Goal: Task Accomplishment & Management: Complete application form

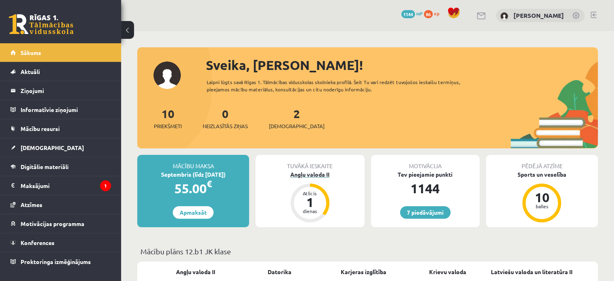
click at [312, 176] on div "Angļu valoda II" at bounding box center [310, 174] width 109 height 8
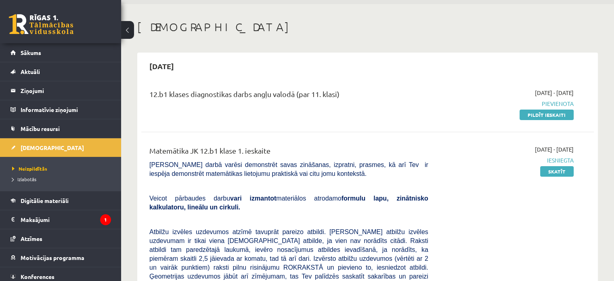
scroll to position [27, 0]
click at [533, 114] on link "Pildīt ieskaiti" at bounding box center [547, 114] width 54 height 11
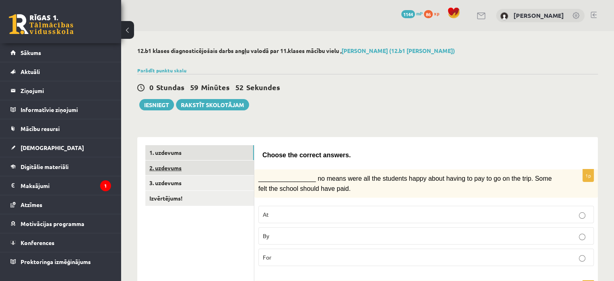
click at [221, 165] on link "2. uzdevums" at bounding box center [199, 167] width 109 height 15
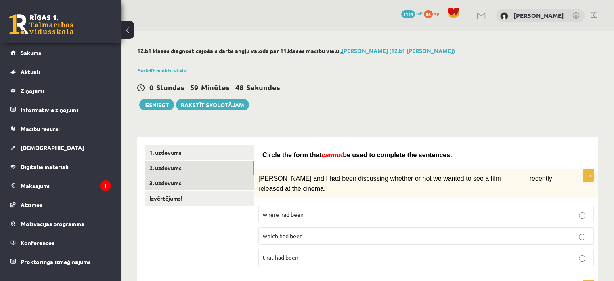
click at [238, 186] on link "3. uzdevums" at bounding box center [199, 182] width 109 height 15
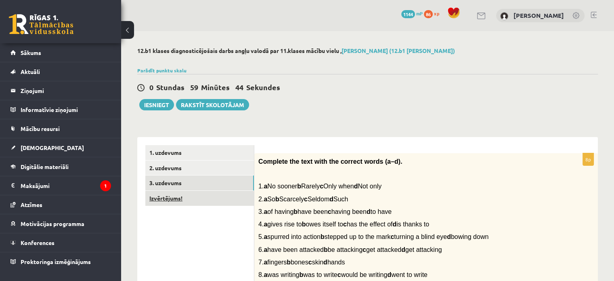
click at [210, 204] on link "Izvērtējums!" at bounding box center [199, 198] width 109 height 15
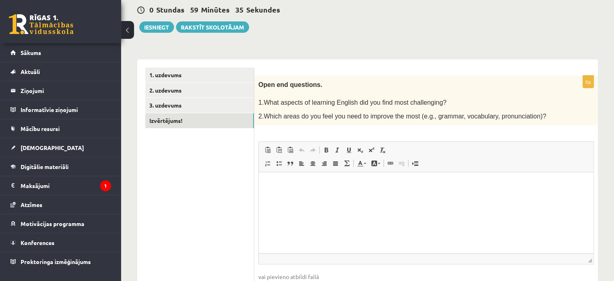
scroll to position [78, 0]
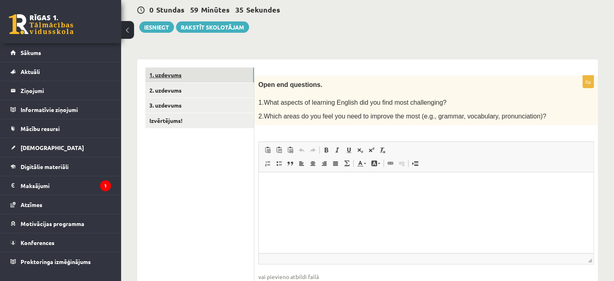
click at [208, 72] on link "1. uzdevums" at bounding box center [199, 74] width 109 height 15
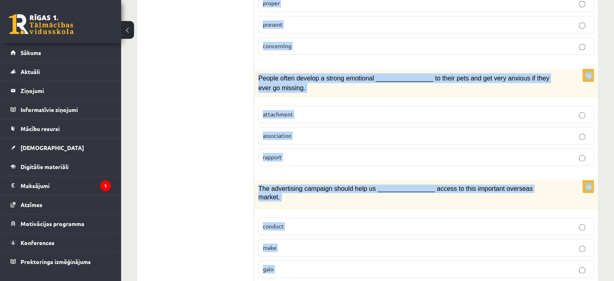
scroll to position [1246, 0]
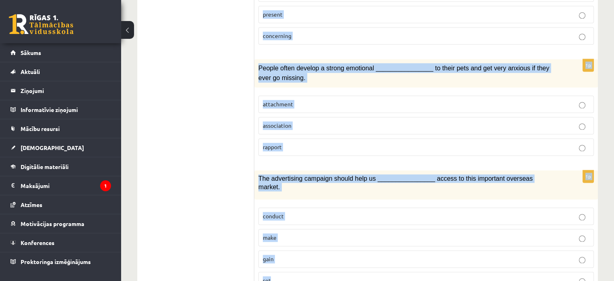
drag, startPoint x: 258, startPoint y: 101, endPoint x: 384, endPoint y: 264, distance: 206.3
copy form "________________ no means were all the students happy about having to pay to go…"
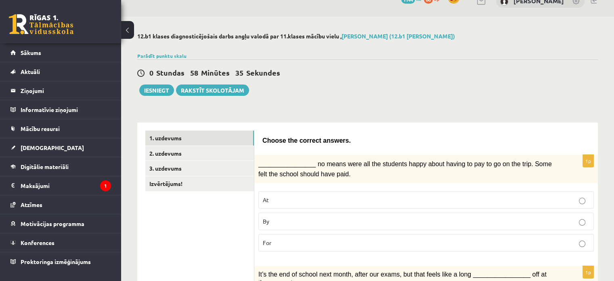
scroll to position [13, 0]
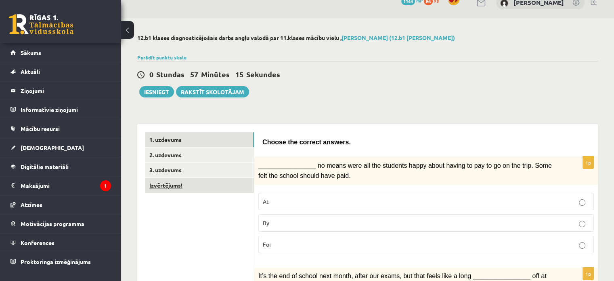
click at [242, 180] on link "Izvērtējums!" at bounding box center [199, 185] width 109 height 15
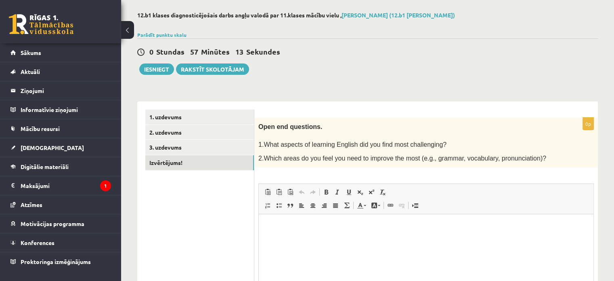
scroll to position [37, 0]
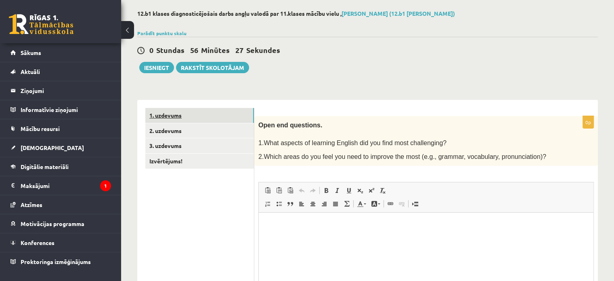
click at [196, 117] on link "1. uzdevums" at bounding box center [199, 115] width 109 height 15
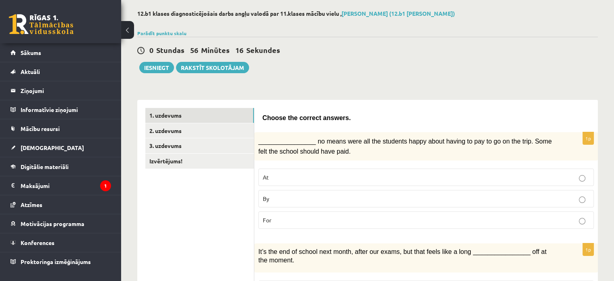
click at [303, 200] on p "By" at bounding box center [426, 198] width 327 height 8
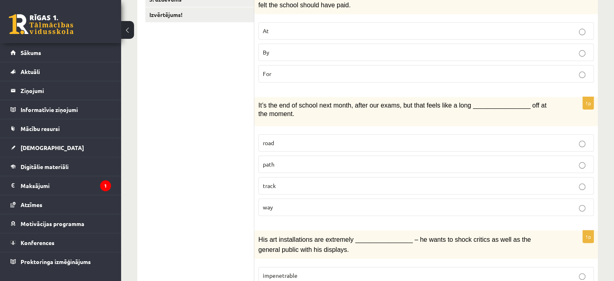
scroll to position [237, 0]
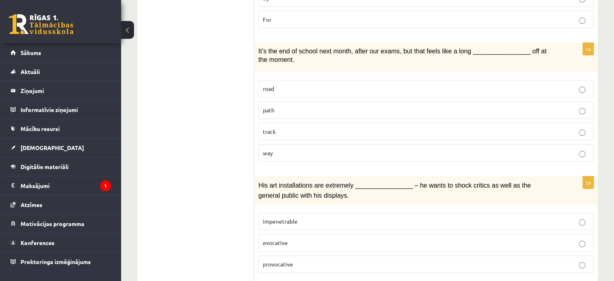
click at [292, 151] on p "way" at bounding box center [426, 153] width 327 height 8
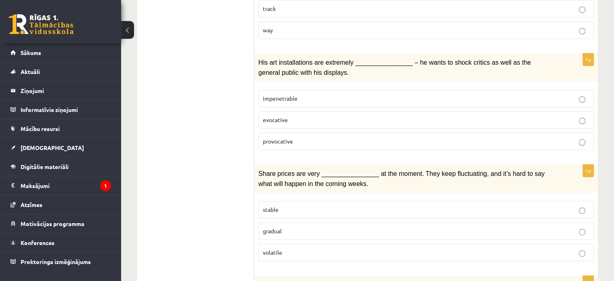
scroll to position [361, 0]
click at [299, 136] on p "provocative" at bounding box center [426, 140] width 327 height 8
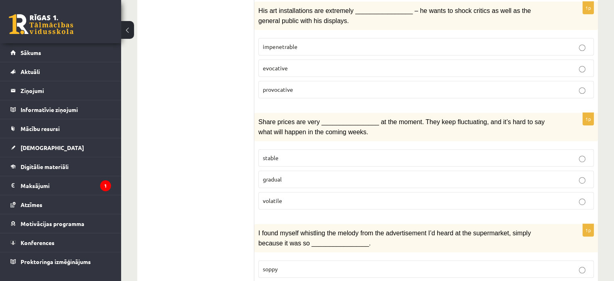
scroll to position [413, 0]
click at [311, 195] on p "volatile" at bounding box center [426, 199] width 327 height 8
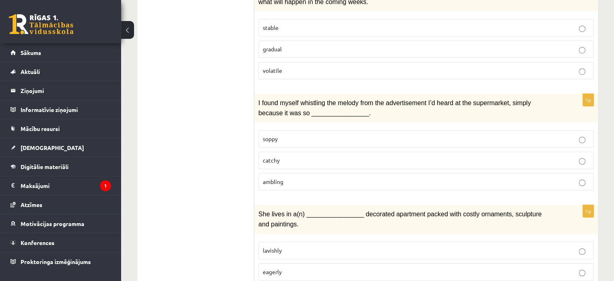
scroll to position [544, 0]
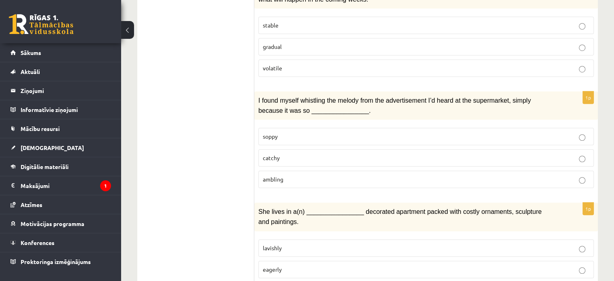
click at [288, 153] on p "catchy" at bounding box center [426, 157] width 327 height 8
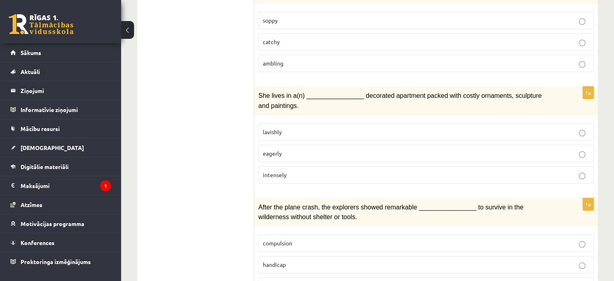
scroll to position [681, 0]
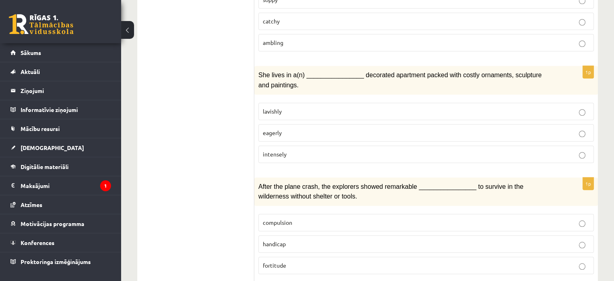
click at [284, 103] on label "lavishly" at bounding box center [426, 111] width 336 height 17
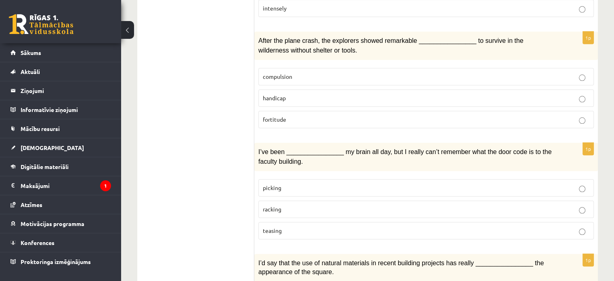
scroll to position [827, 0]
click at [286, 115] on span "fortitude" at bounding box center [274, 118] width 23 height 7
click at [288, 204] on p "racking" at bounding box center [426, 208] width 327 height 8
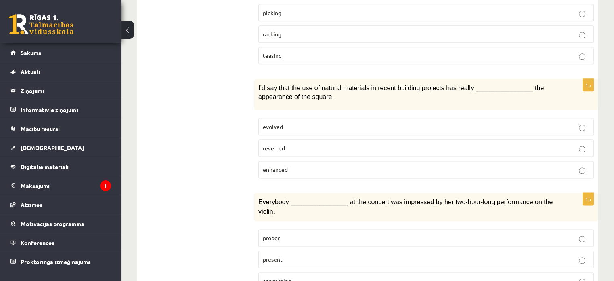
scroll to position [1007, 0]
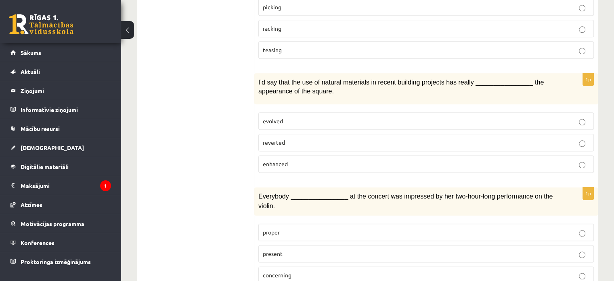
click at [295, 155] on label "enhanced" at bounding box center [426, 163] width 336 height 17
click at [285, 249] on p "present" at bounding box center [426, 253] width 327 height 8
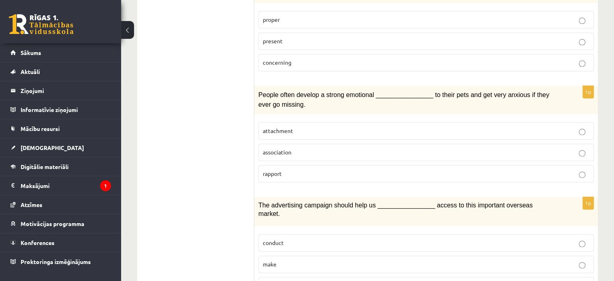
scroll to position [1246, 0]
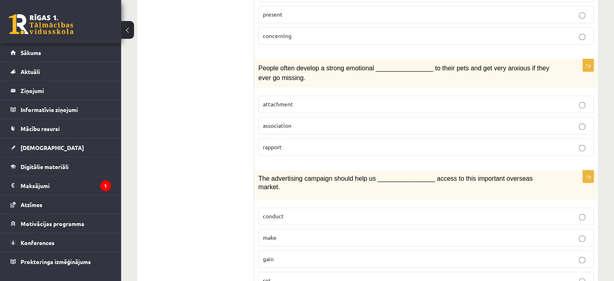
click at [298, 100] on p "attachment" at bounding box center [426, 104] width 327 height 8
click at [322, 254] on p "gain" at bounding box center [426, 258] width 327 height 8
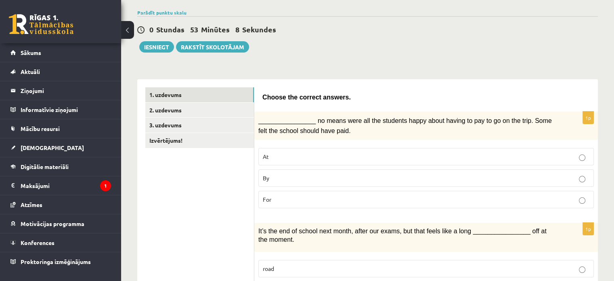
scroll to position [0, 0]
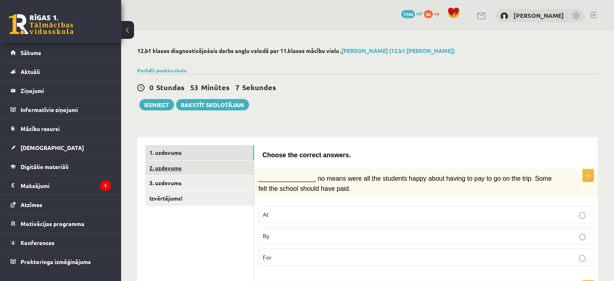
click at [214, 169] on link "2. uzdevums" at bounding box center [199, 167] width 109 height 15
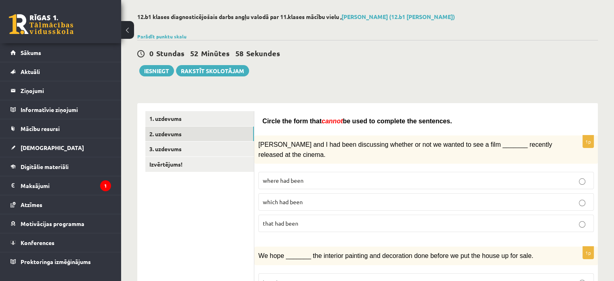
scroll to position [34, 0]
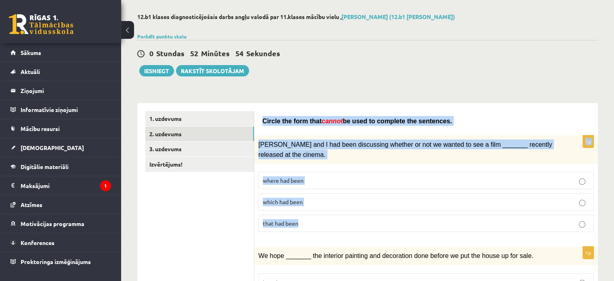
drag, startPoint x: 262, startPoint y: 117, endPoint x: 302, endPoint y: 180, distance: 74.6
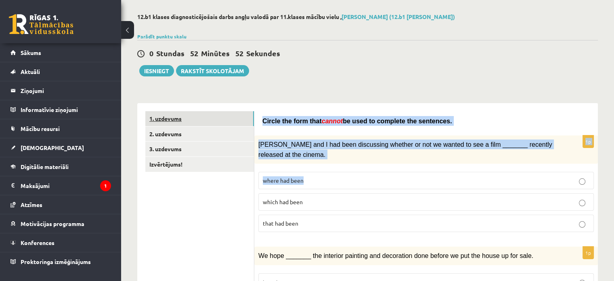
click at [249, 113] on link "1. uzdevums" at bounding box center [199, 118] width 109 height 15
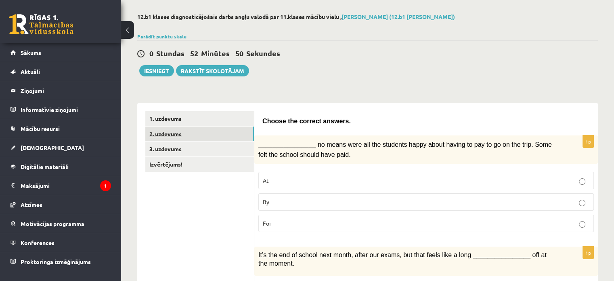
click at [245, 132] on link "2. uzdevums" at bounding box center [199, 133] width 109 height 15
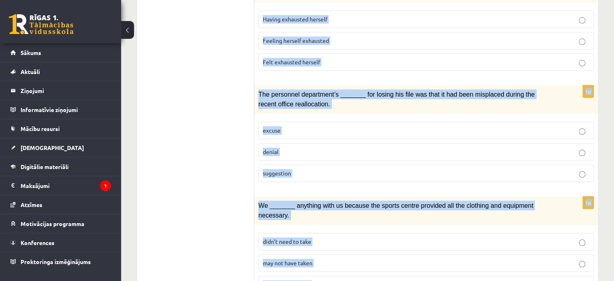
scroll to position [949, 0]
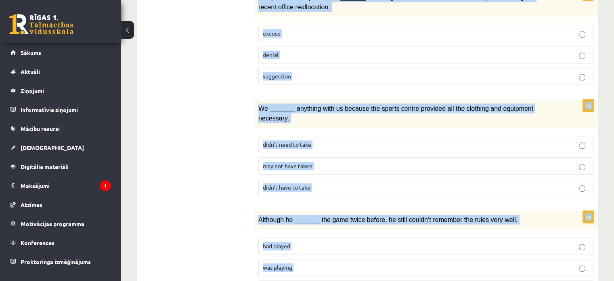
drag, startPoint x: 261, startPoint y: 118, endPoint x: 559, endPoint y: 270, distance: 334.5
copy form "Circle the form that cannot be used to complete the sentences. 1p Clara and I h…"
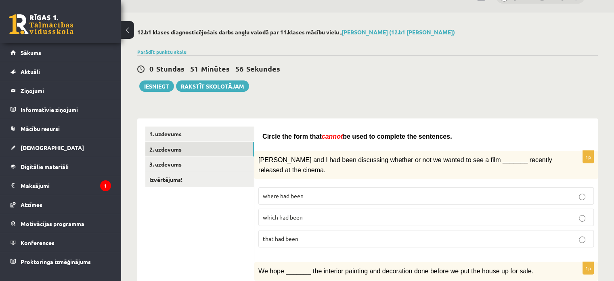
scroll to position [19, 0]
click at [316, 193] on p "where had been" at bounding box center [426, 195] width 327 height 8
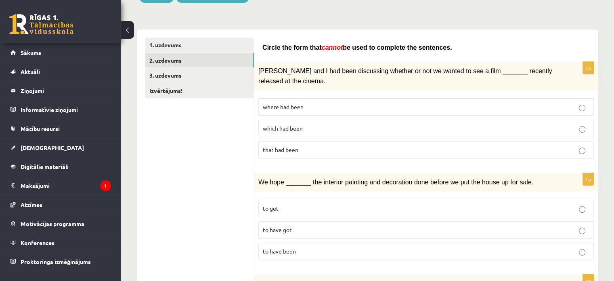
scroll to position [192, 0]
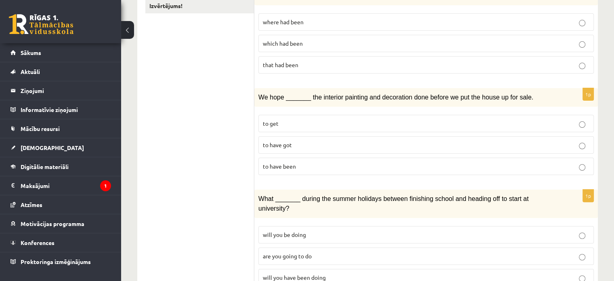
click at [311, 162] on p "to have been" at bounding box center [426, 166] width 327 height 8
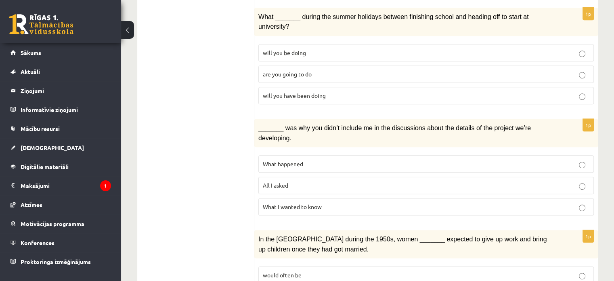
scroll to position [375, 0]
click at [314, 91] on span "will you have been doing" at bounding box center [294, 94] width 63 height 7
click at [305, 159] on p "What happened" at bounding box center [426, 163] width 327 height 8
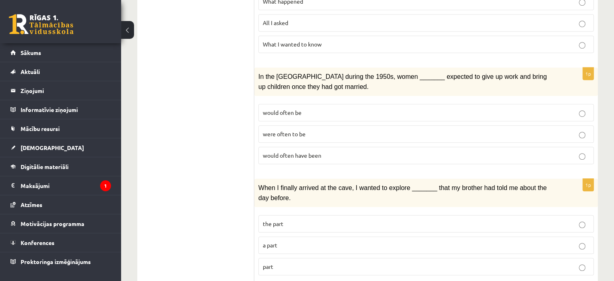
scroll to position [554, 0]
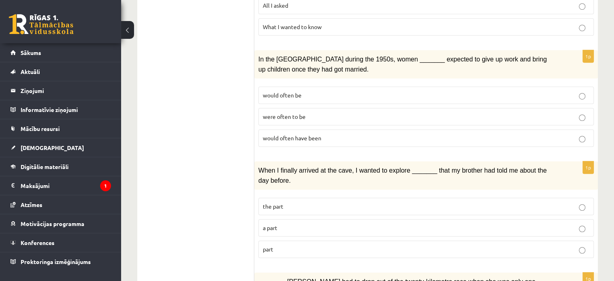
click at [296, 134] on p "would often have been" at bounding box center [426, 138] width 327 height 8
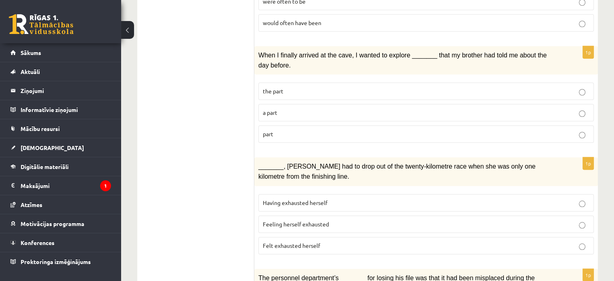
scroll to position [670, 0]
click at [271, 124] on label "part" at bounding box center [426, 132] width 336 height 17
click at [276, 129] on p "part" at bounding box center [426, 133] width 327 height 8
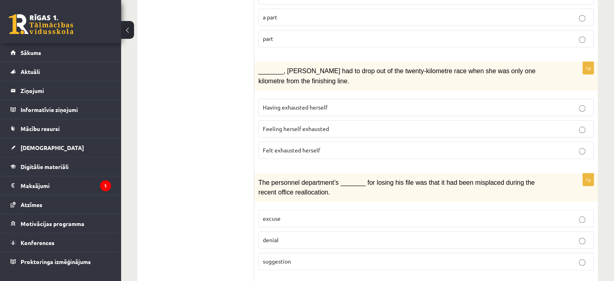
scroll to position [765, 0]
click at [294, 145] on span "Felt exhausted herself" at bounding box center [291, 148] width 57 height 7
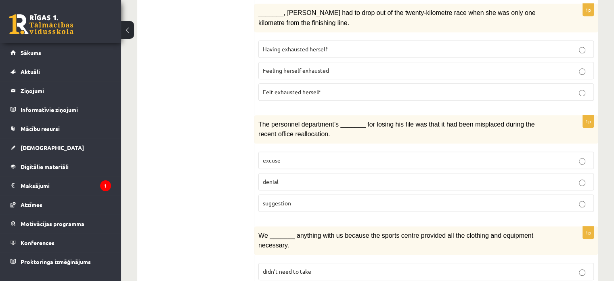
scroll to position [826, 0]
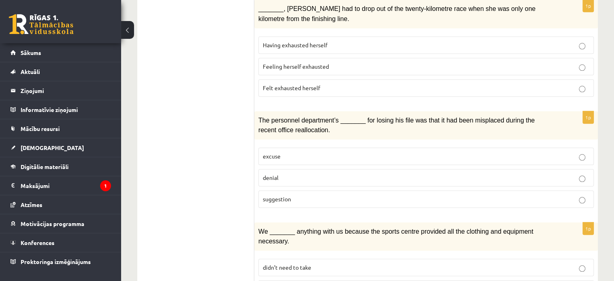
click at [286, 173] on p "denial" at bounding box center [426, 177] width 327 height 8
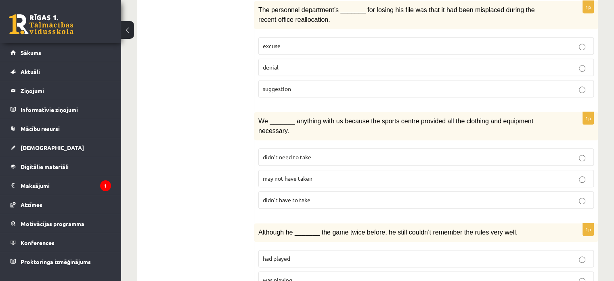
scroll to position [949, 0]
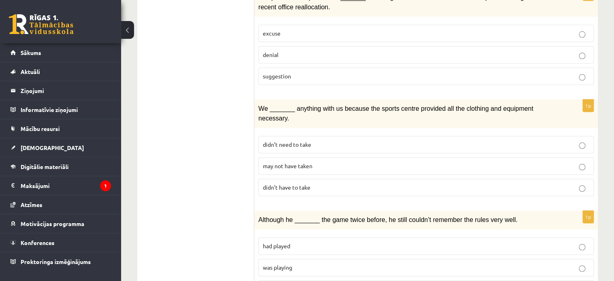
click at [328, 162] on p "may not have taken" at bounding box center [426, 166] width 327 height 8
click at [309, 263] on p "was playing" at bounding box center [426, 267] width 327 height 8
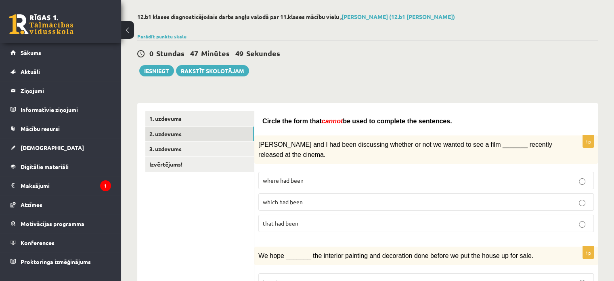
scroll to position [34, 0]
click at [187, 149] on link "3. uzdevums" at bounding box center [199, 149] width 109 height 15
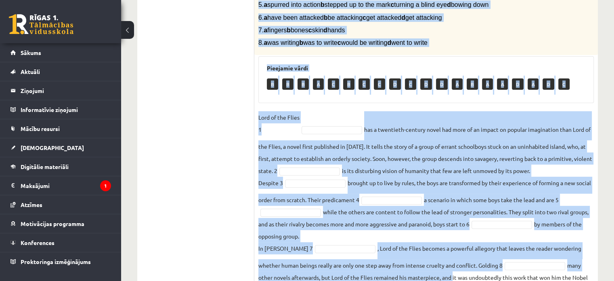
scroll to position [275, 0]
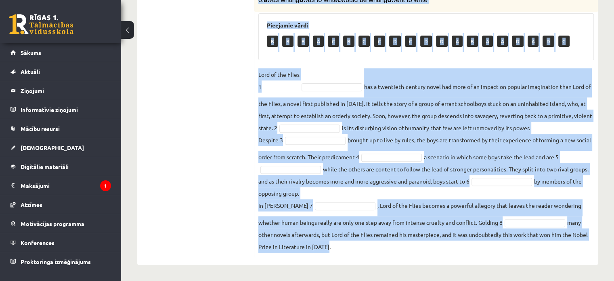
drag, startPoint x: 257, startPoint y: 127, endPoint x: 495, endPoint y: 296, distance: 291.5
copy div "1. a No sooner b Rarely c Only when d Not only 2. a So b Scarcely c Seldom d Su…"
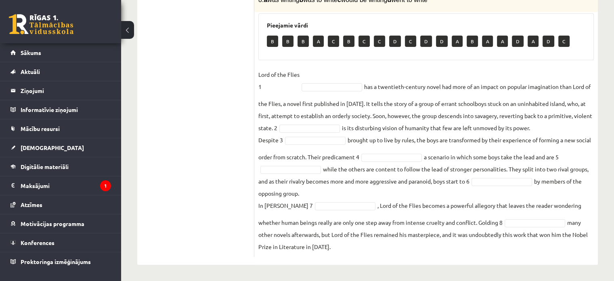
click at [214, 137] on ul "1. uzdevums 2. uzdevums 3. uzdevums Izvērtējums!" at bounding box center [199, 63] width 109 height 386
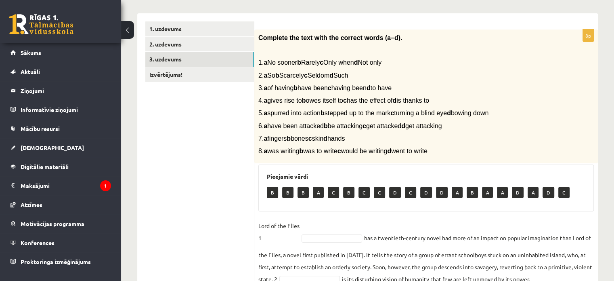
scroll to position [124, 0]
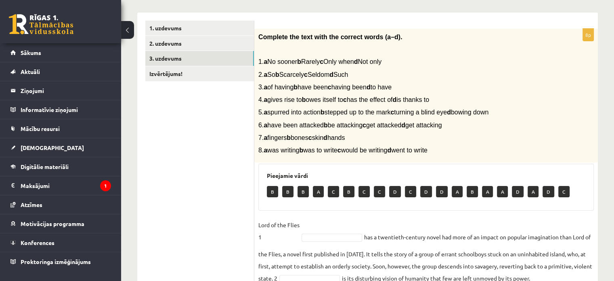
click at [286, 193] on p "B" at bounding box center [287, 191] width 11 height 11
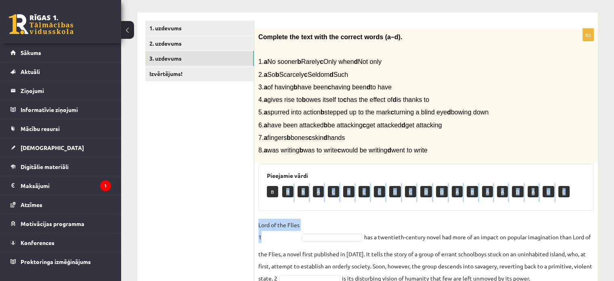
drag, startPoint x: 286, startPoint y: 192, endPoint x: 307, endPoint y: 235, distance: 48.4
click at [307, 235] on div "8p Complete the text with the correct words (a–d). 1. a No sooner b Rarely c On…" at bounding box center [426, 218] width 344 height 378
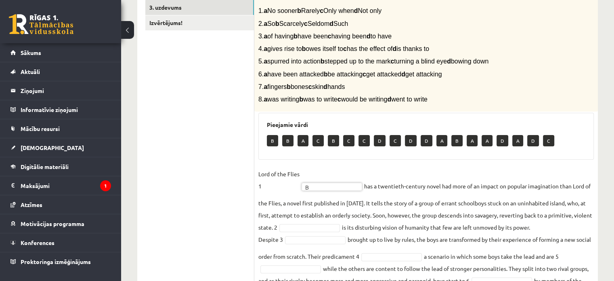
scroll to position [179, 0]
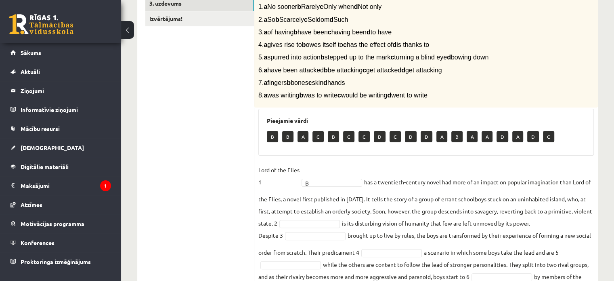
click at [294, 179] on p "Lord of the Flies 1" at bounding box center [278, 176] width 41 height 24
click at [292, 184] on p "Lord of the Flies 1" at bounding box center [278, 176] width 41 height 24
click at [271, 182] on p "Lord of the Flies 1" at bounding box center [278, 176] width 41 height 24
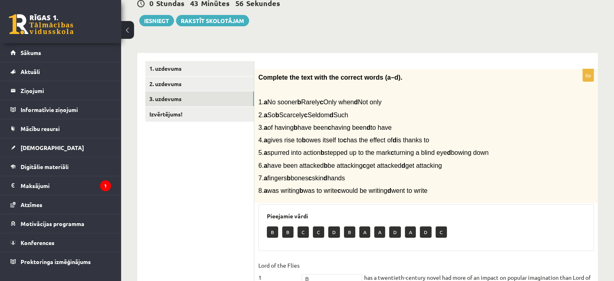
scroll to position [80, 0]
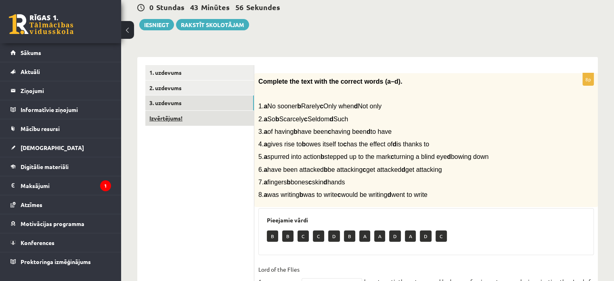
click at [209, 119] on link "Izvērtējums!" at bounding box center [199, 118] width 109 height 15
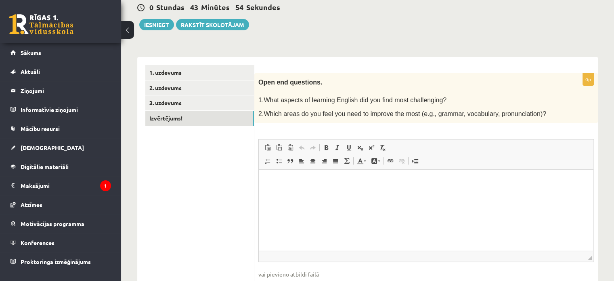
scroll to position [0, 0]
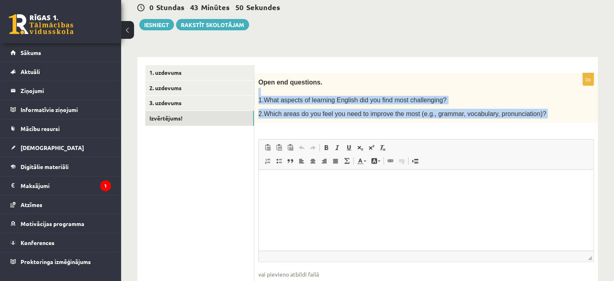
drag, startPoint x: 256, startPoint y: 92, endPoint x: 492, endPoint y: 141, distance: 241.4
click at [492, 141] on div "0p Open end questions. 1.What aspects of learning English did you find most cha…" at bounding box center [426, 190] width 344 height 234
copy div "1.What aspects of learning English did you find most challenging? 2.Which areas…"
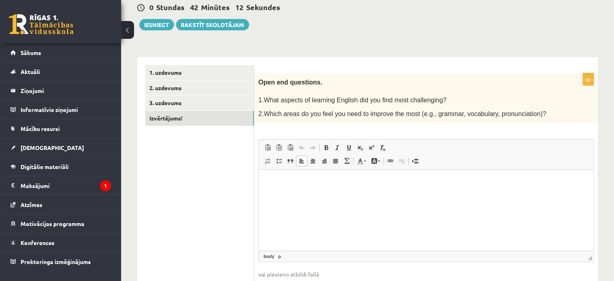
click at [297, 183] on p "Bagātinātā teksta redaktors, wiswyg-editor-user-answer-47024930018840" at bounding box center [426, 182] width 319 height 8
click at [314, 189] on span "Ielīmēt" at bounding box center [318, 187] width 23 height 12
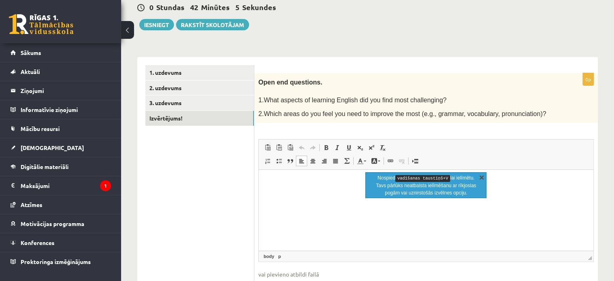
click at [480, 175] on link "X" at bounding box center [482, 177] width 8 height 8
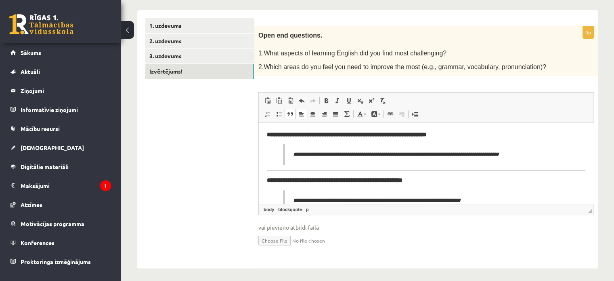
scroll to position [15, 0]
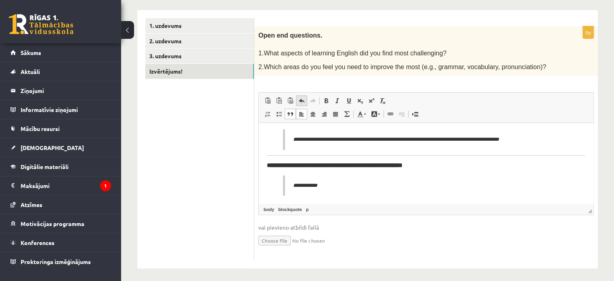
click at [300, 102] on span at bounding box center [301, 100] width 6 height 6
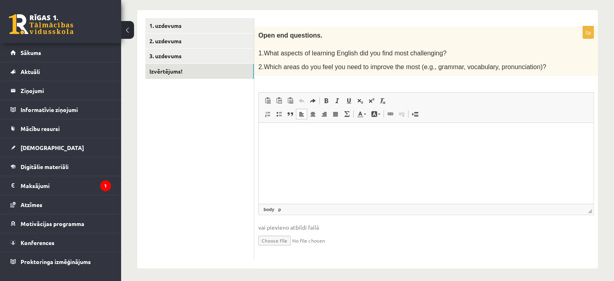
click at [300, 102] on span at bounding box center [301, 100] width 6 height 6
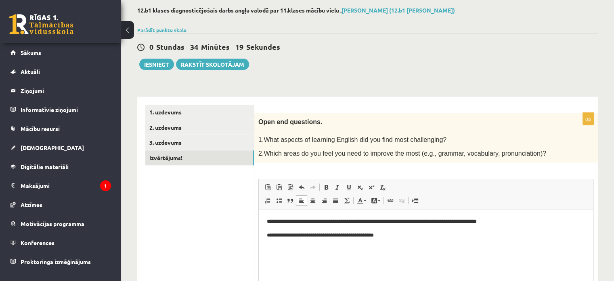
scroll to position [38, 0]
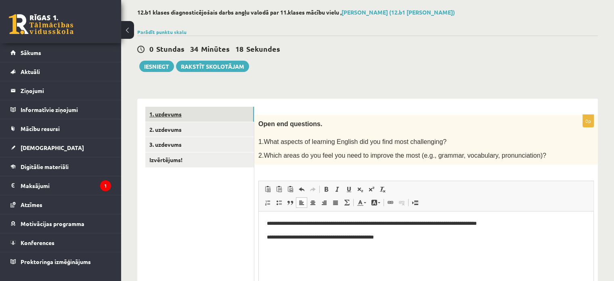
click at [208, 118] on link "1. uzdevums" at bounding box center [199, 114] width 109 height 15
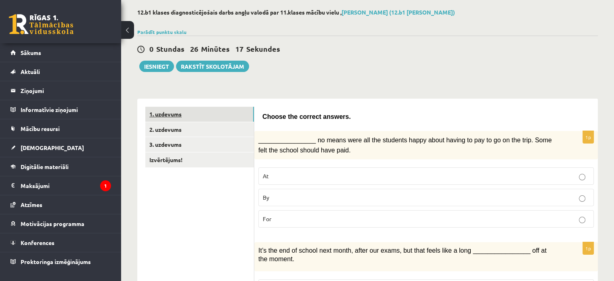
click at [215, 120] on link "1. uzdevums" at bounding box center [199, 114] width 109 height 15
click at [193, 133] on link "2. uzdevums" at bounding box center [199, 129] width 109 height 15
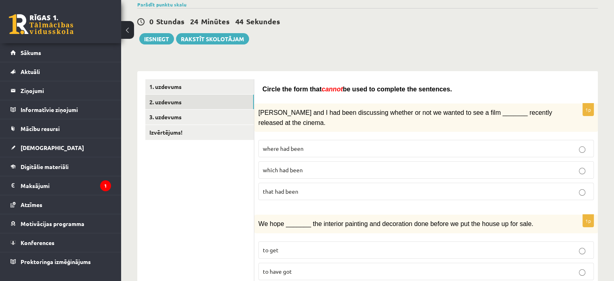
scroll to position [0, 0]
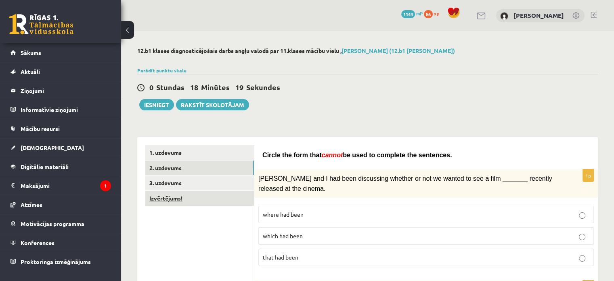
click at [223, 204] on link "Izvērtējums!" at bounding box center [199, 198] width 109 height 15
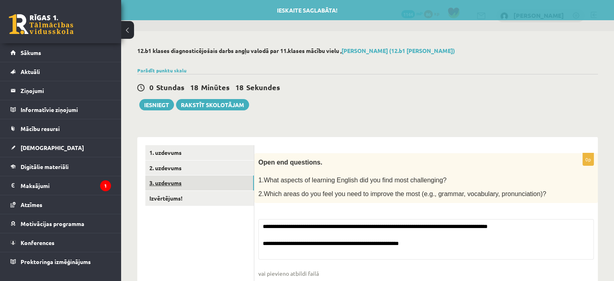
click at [210, 185] on link "3. uzdevums" at bounding box center [199, 182] width 109 height 15
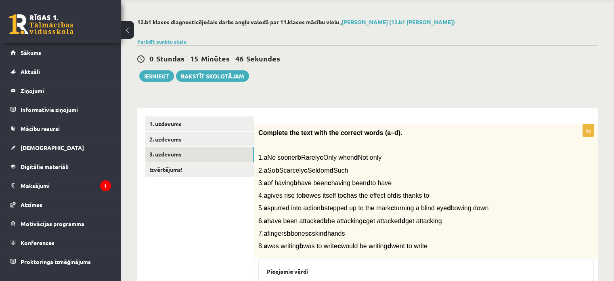
scroll to position [27, 0]
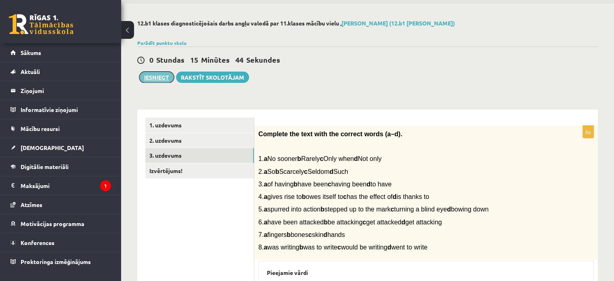
click at [159, 80] on button "Iesniegt" at bounding box center [156, 76] width 35 height 11
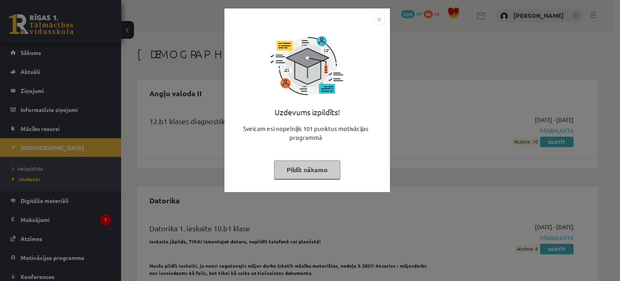
click at [380, 21] on img "Close" at bounding box center [379, 19] width 12 height 12
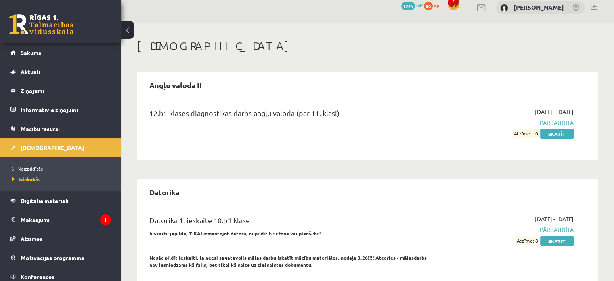
scroll to position [39, 0]
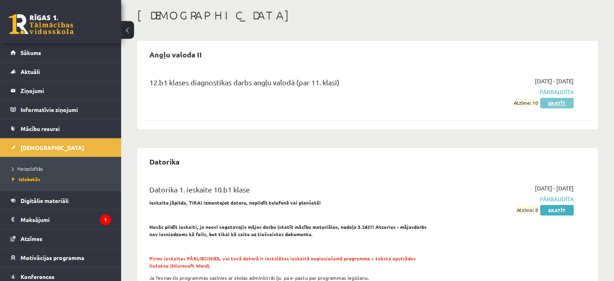
click at [554, 101] on link "Skatīt" at bounding box center [557, 103] width 34 height 11
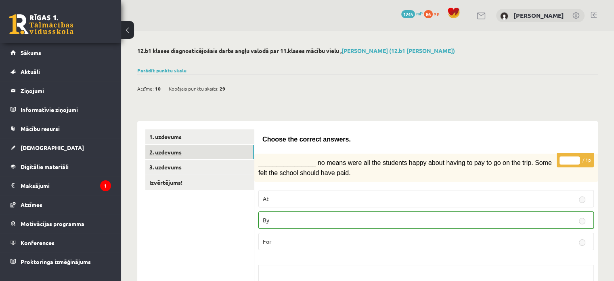
click at [220, 153] on link "2. uzdevums" at bounding box center [199, 152] width 109 height 15
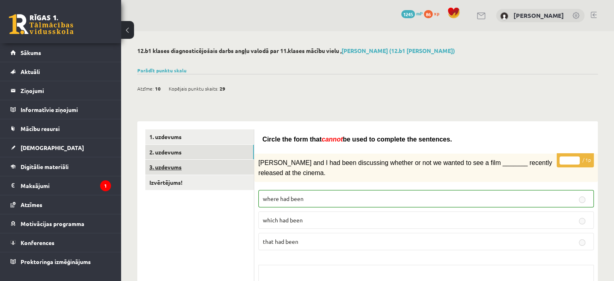
click at [219, 161] on link "3. uzdevums" at bounding box center [199, 167] width 109 height 15
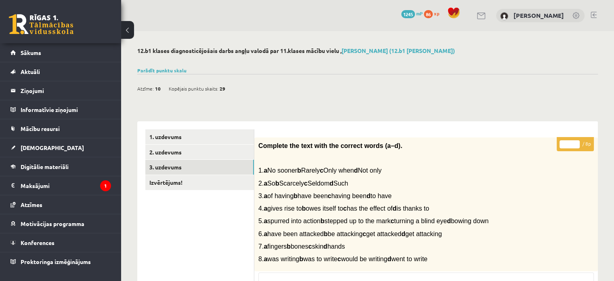
click at [592, 15] on link at bounding box center [594, 15] width 6 height 6
